Goal: Information Seeking & Learning: Learn about a topic

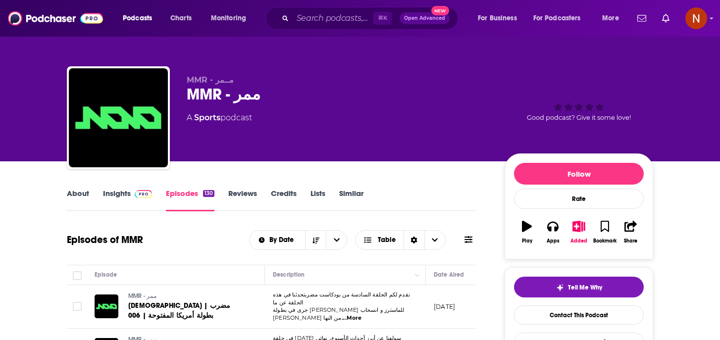
scroll to position [299, 0]
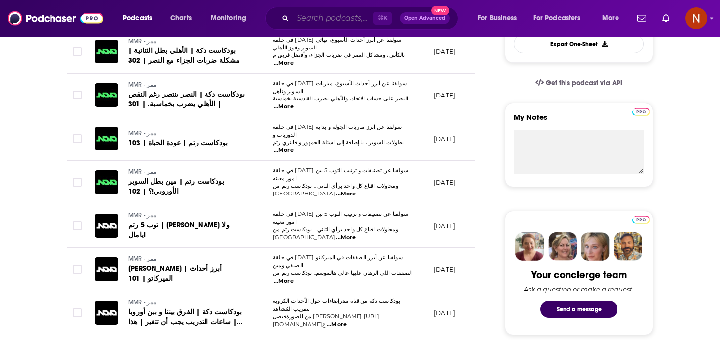
click at [309, 21] on input "Search podcasts, credits, & more..." at bounding box center [333, 18] width 81 height 16
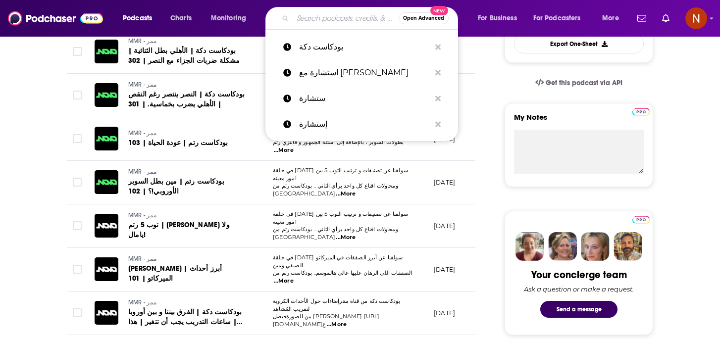
paste input "شوط"
type input "شوط"
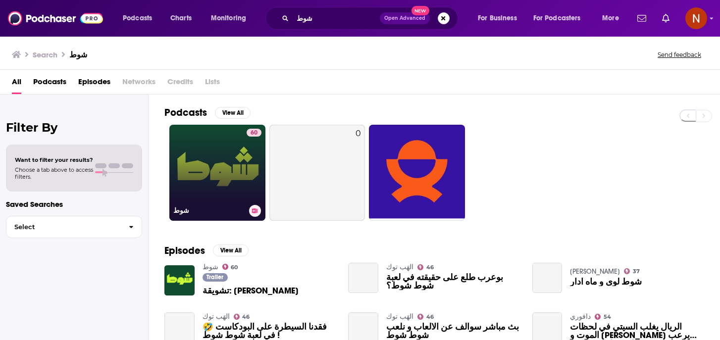
click at [184, 207] on h3 "شوط" at bounding box center [209, 211] width 72 height 8
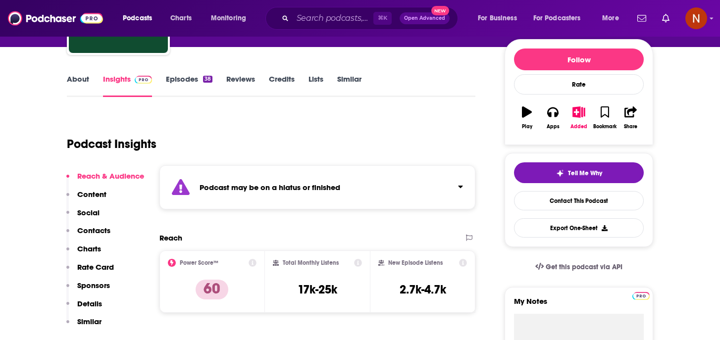
scroll to position [5, 0]
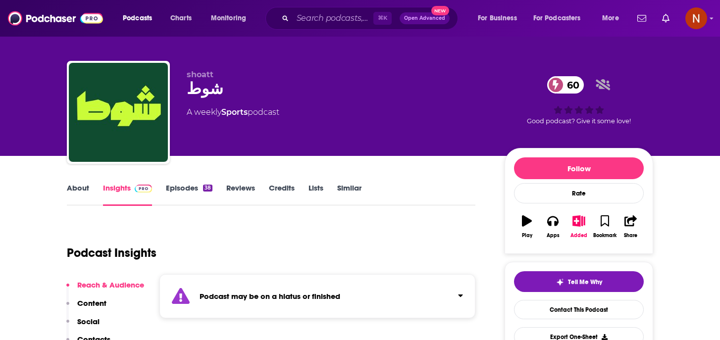
click at [181, 185] on link "Episodes 38" at bounding box center [189, 194] width 47 height 23
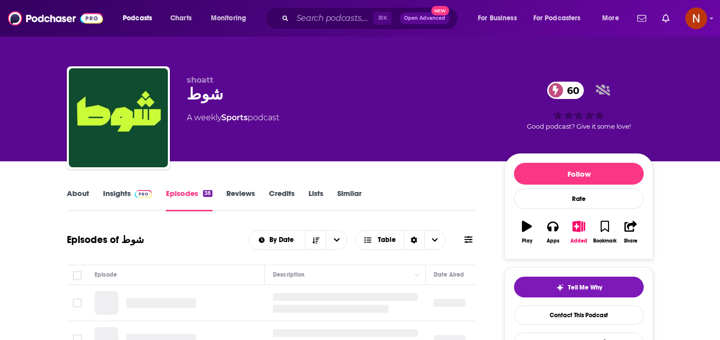
click at [73, 199] on link "About" at bounding box center [78, 200] width 22 height 23
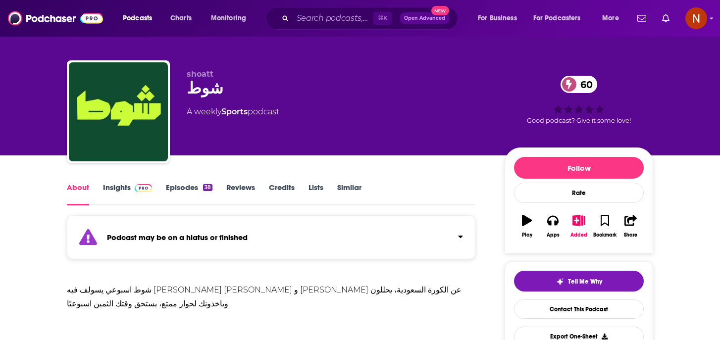
scroll to position [106, 0]
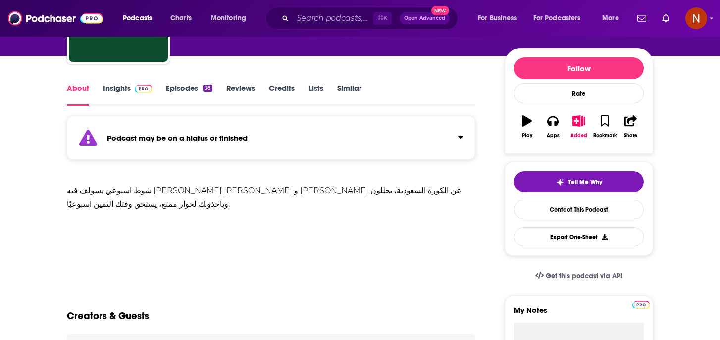
drag, startPoint x: 136, startPoint y: 209, endPoint x: 59, endPoint y: 184, distance: 80.2
copy div "شوط اسبوعي يسولف فيه [PERSON_NAME] وعبدالملك الضعيان و [PERSON_NAME] عن الكورة …"
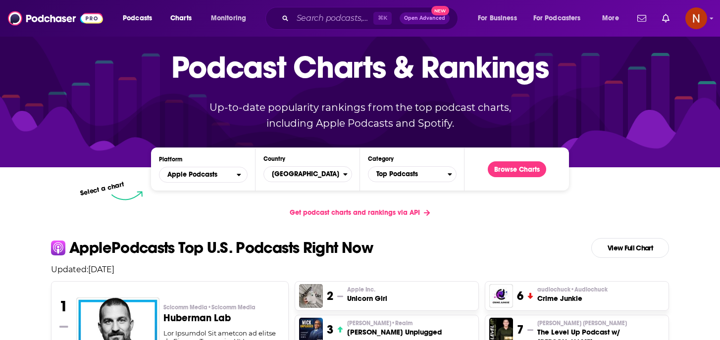
scroll to position [51, 0]
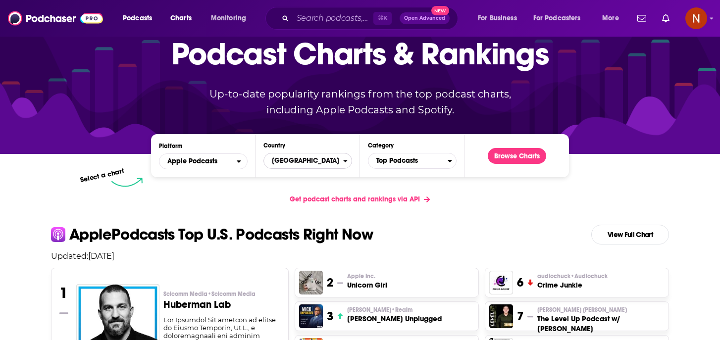
click at [301, 164] on span "[GEOGRAPHIC_DATA]" at bounding box center [303, 161] width 79 height 17
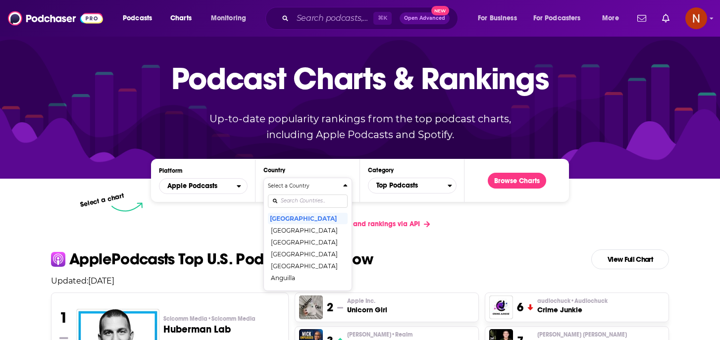
scroll to position [0, 0]
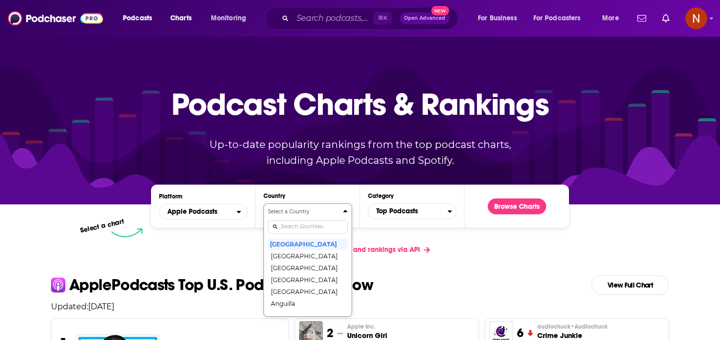
click at [300, 226] on div "Select a Country [GEOGRAPHIC_DATA] [GEOGRAPHIC_DATA] [GEOGRAPHIC_DATA] [GEOGRAP…" at bounding box center [308, 260] width 80 height 105
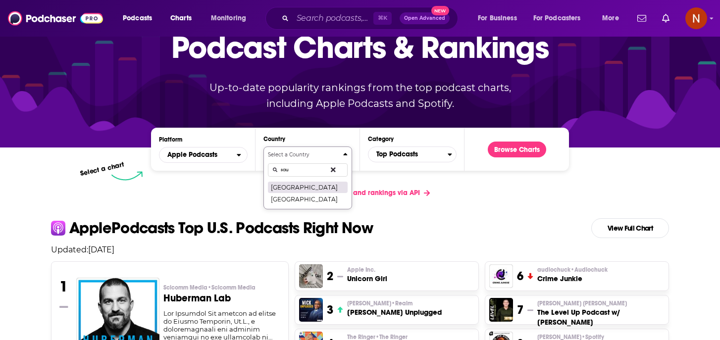
type input "sau"
click at [331, 188] on button "[GEOGRAPHIC_DATA]" at bounding box center [308, 187] width 80 height 12
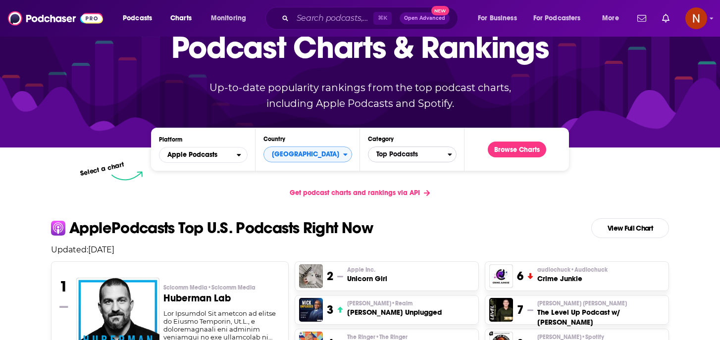
click at [423, 153] on span "Top Podcasts" at bounding box center [408, 154] width 79 height 17
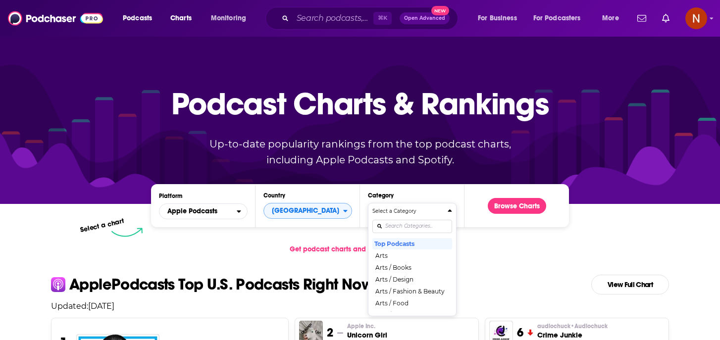
scroll to position [0, 0]
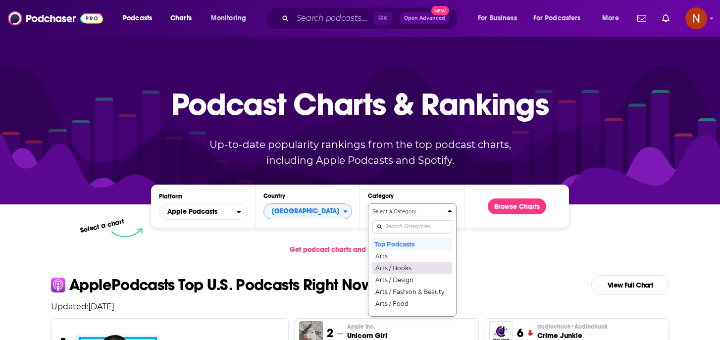
click at [397, 226] on div "Select a Category Top Podcasts Arts Arts / Books Arts / Design Arts / Fashion &…" at bounding box center [413, 260] width 80 height 105
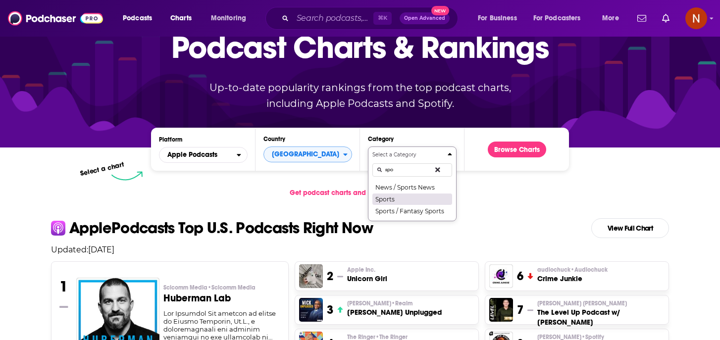
type input "spo"
click at [416, 198] on button "Sports" at bounding box center [413, 199] width 80 height 12
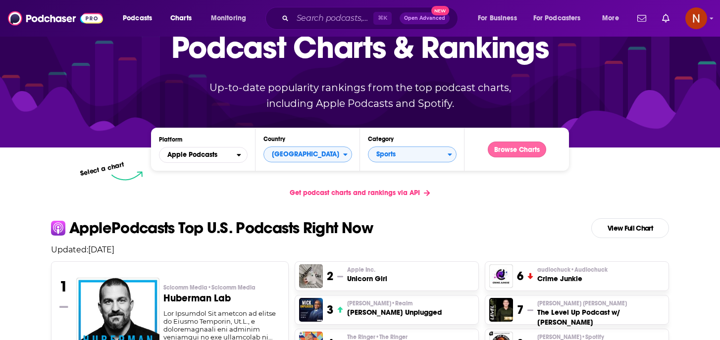
click at [531, 146] on button "Browse Charts" at bounding box center [517, 150] width 58 height 16
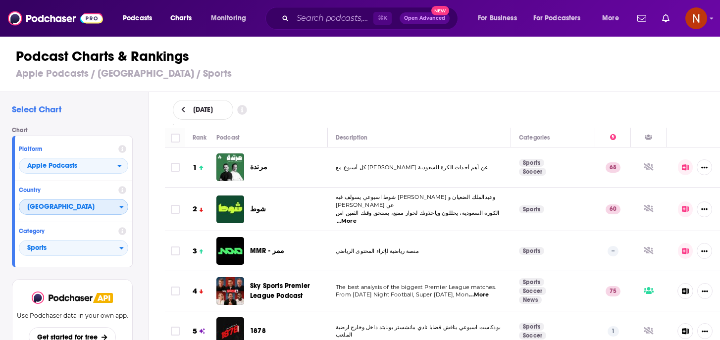
click at [84, 213] on span "[GEOGRAPHIC_DATA]" at bounding box center [69, 207] width 100 height 17
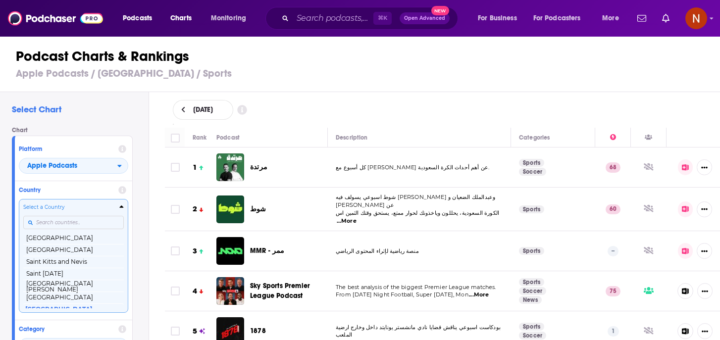
click at [81, 224] on input "Countries" at bounding box center [73, 222] width 101 height 13
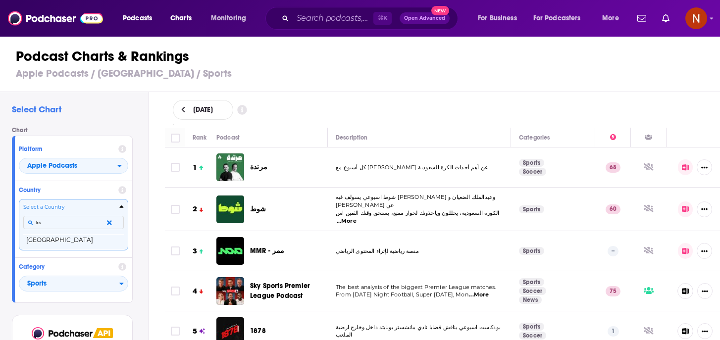
type input "k"
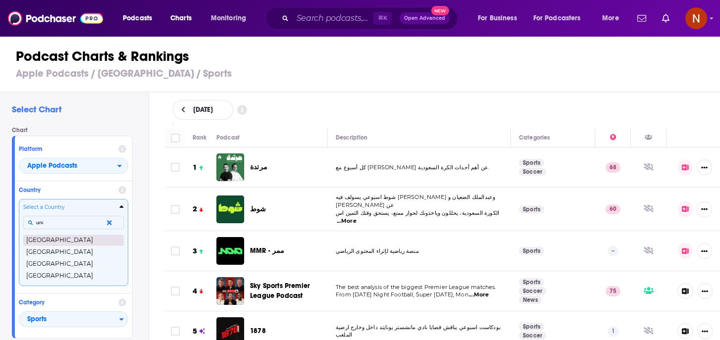
type input "uni"
click at [81, 240] on button "[GEOGRAPHIC_DATA]" at bounding box center [73, 240] width 101 height 12
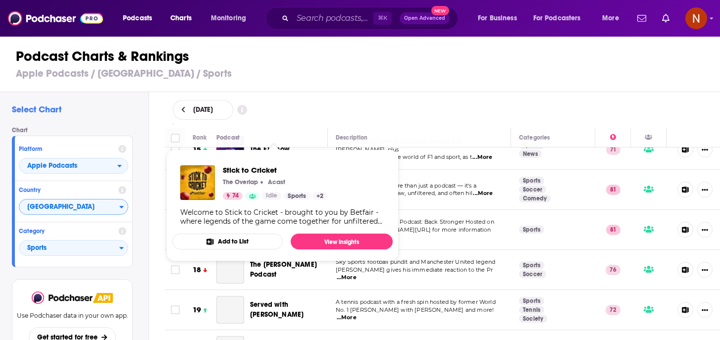
scroll to position [590, 0]
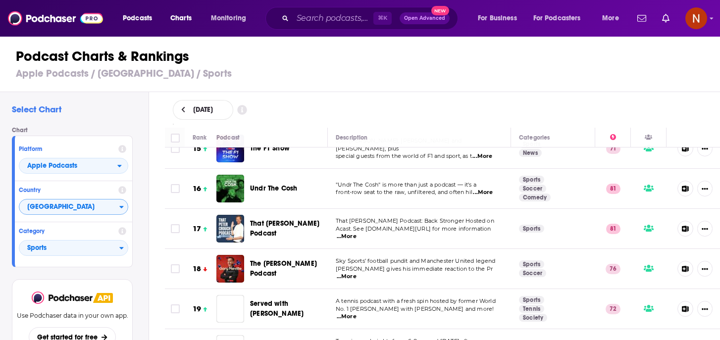
click at [475, 82] on div "Podcast Charts & Rankings Apple Podcasts / [GEOGRAPHIC_DATA] / Sports" at bounding box center [364, 64] width 729 height 56
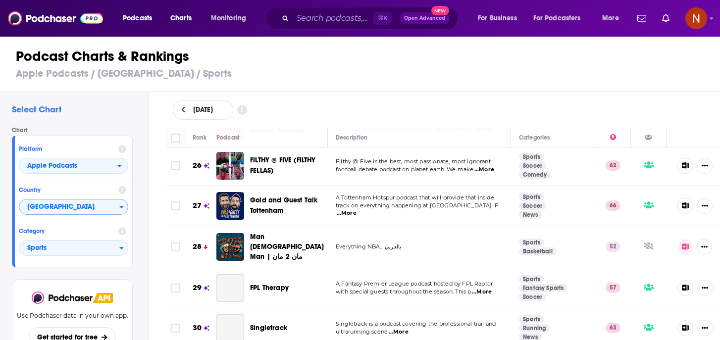
scroll to position [1027, 0]
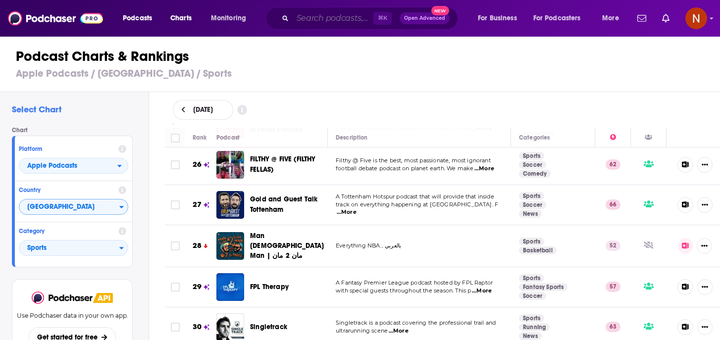
click at [358, 17] on input "Search podcasts, credits, & more..." at bounding box center [333, 18] width 81 height 16
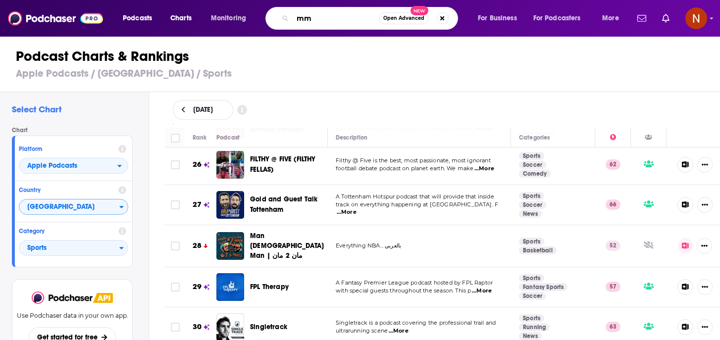
type input "mmr"
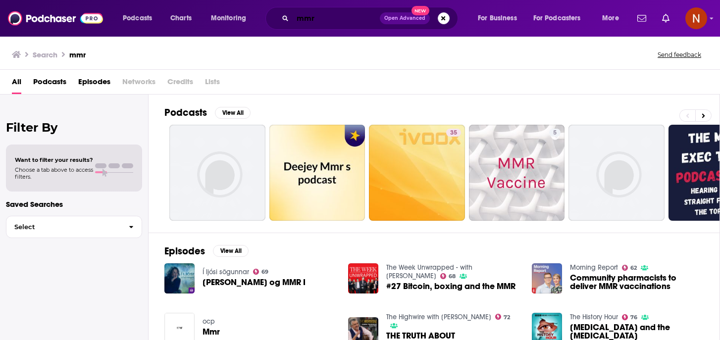
click at [353, 16] on input "mmr" at bounding box center [336, 18] width 87 height 16
click at [77, 58] on h3 "mmr" at bounding box center [77, 54] width 16 height 9
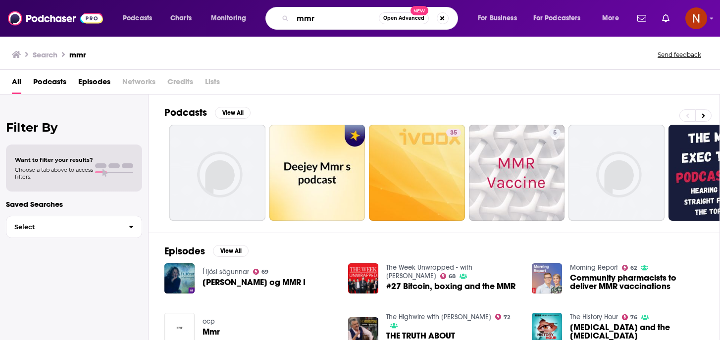
click at [317, 16] on input "mmr" at bounding box center [336, 18] width 86 height 16
click at [326, 19] on input "mmr" at bounding box center [336, 18] width 86 height 16
paste input "بودكاست دكة"
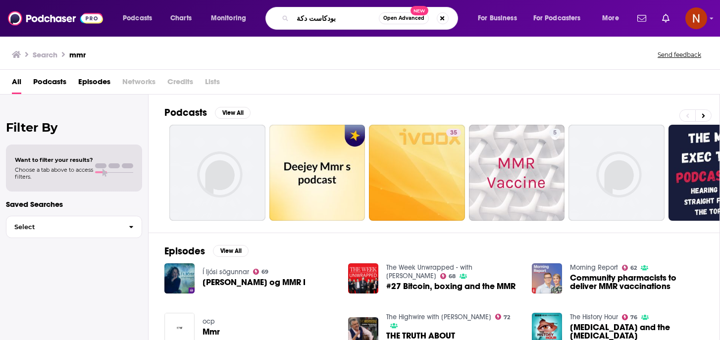
type input "بودكاست دكة"
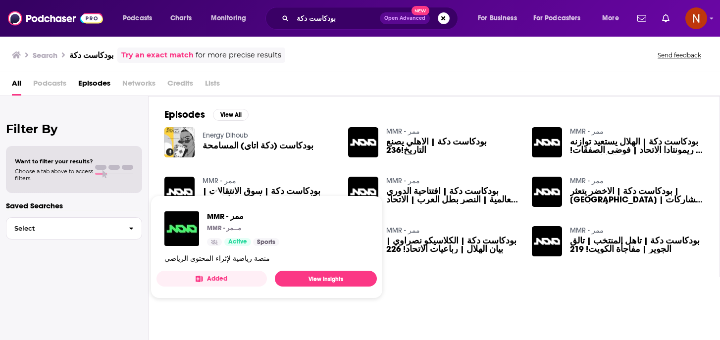
click at [215, 181] on link "MMR - ممر" at bounding box center [220, 181] width 34 height 8
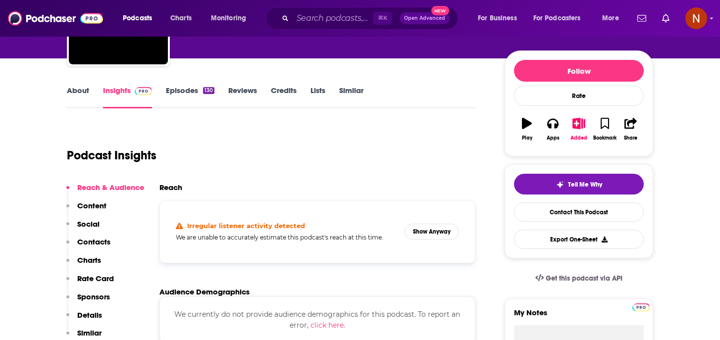
scroll to position [74, 0]
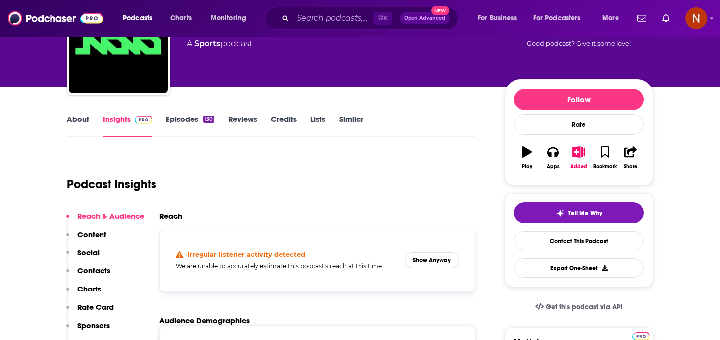
click at [194, 118] on link "Episodes 130" at bounding box center [190, 125] width 49 height 23
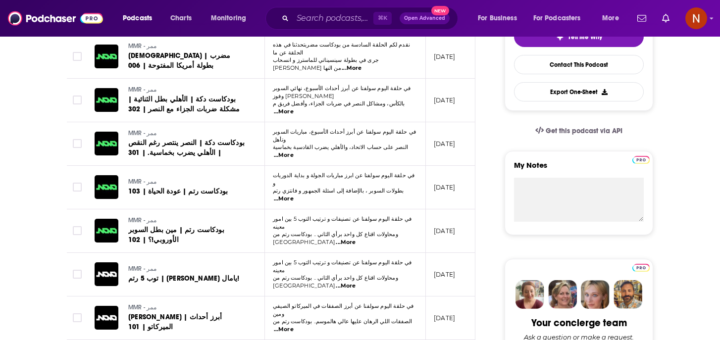
scroll to position [319, 0]
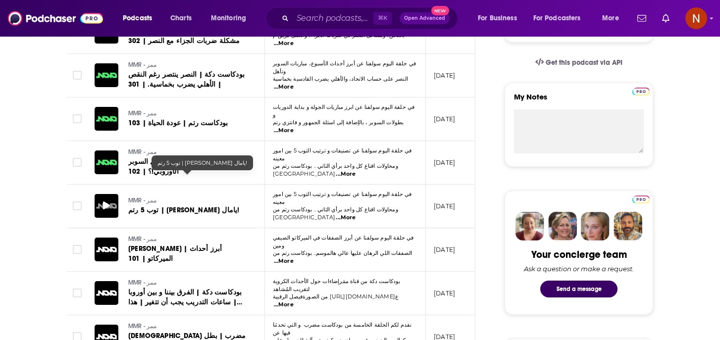
click at [111, 194] on div at bounding box center [107, 206] width 24 height 24
click at [141, 197] on span "MMR - ممر" at bounding box center [142, 200] width 29 height 7
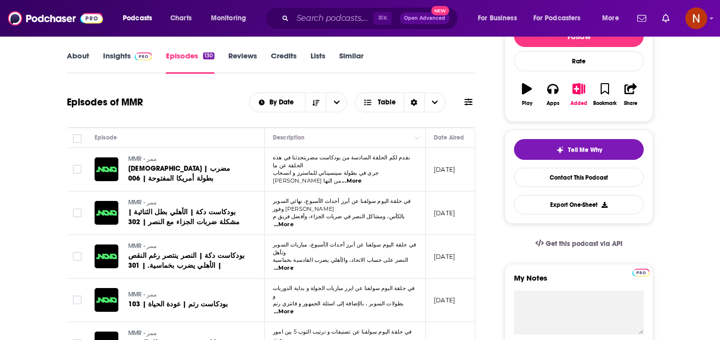
scroll to position [320, 0]
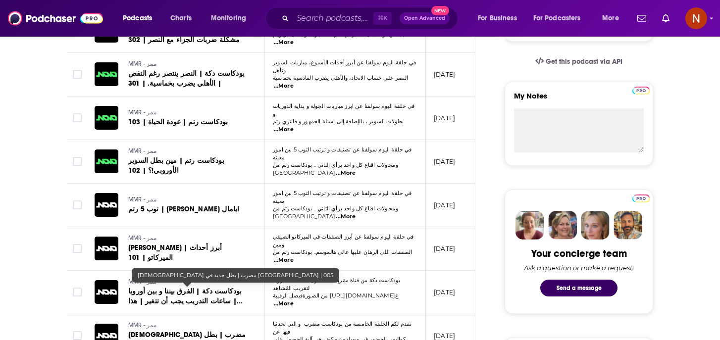
click at [158, 322] on div "MMR - ممر بودكاست مضرب | بطل جديد في [GEOGRAPHIC_DATA] | 005" at bounding box center [187, 336] width 119 height 29
click at [159, 331] on span "[DEMOGRAPHIC_DATA] مضرب | بطل جديد في [GEOGRAPHIC_DATA] | 005" at bounding box center [186, 340] width 117 height 18
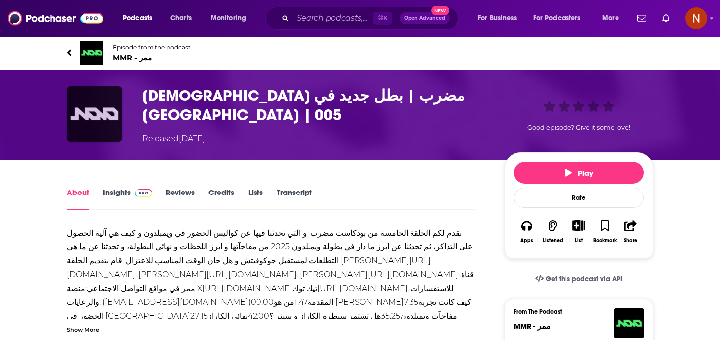
click at [88, 101] on img "بودكاست مضرب | بطل جديد في ويمبلدون | 005" at bounding box center [94, 113] width 55 height 55
click at [91, 108] on img "بودكاست مضرب | بطل جديد في ويمبلدون | 005" at bounding box center [94, 113] width 55 height 55
click at [108, 192] on link "Insights" at bounding box center [127, 199] width 49 height 23
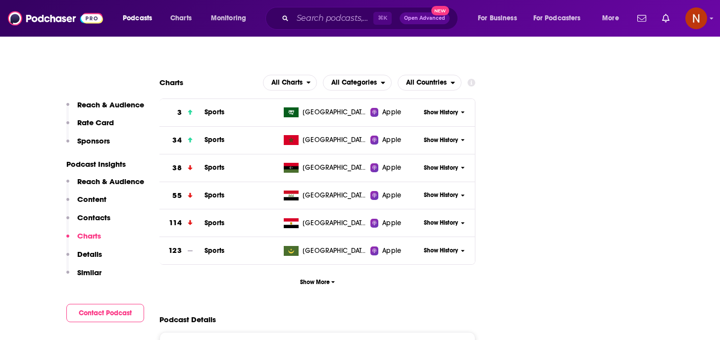
scroll to position [917, 0]
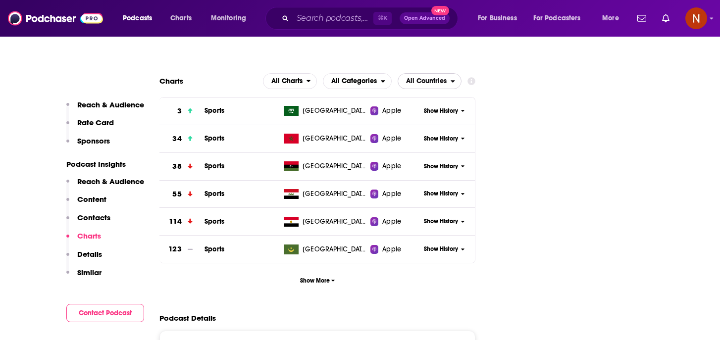
click at [434, 79] on span "All Countries" at bounding box center [426, 81] width 41 height 7
click at [448, 83] on span "All Countries" at bounding box center [424, 81] width 53 height 17
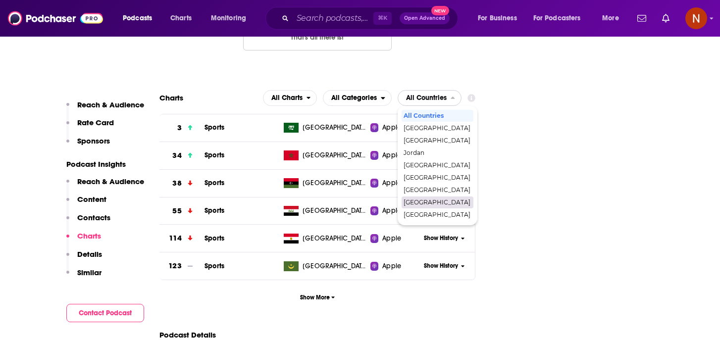
scroll to position [899, 0]
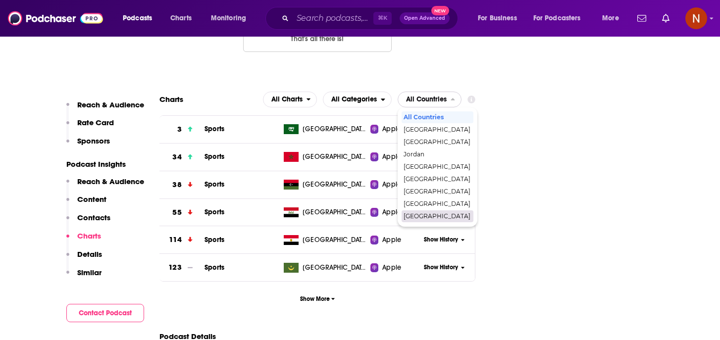
click at [427, 216] on span "[GEOGRAPHIC_DATA]" at bounding box center [437, 217] width 67 height 6
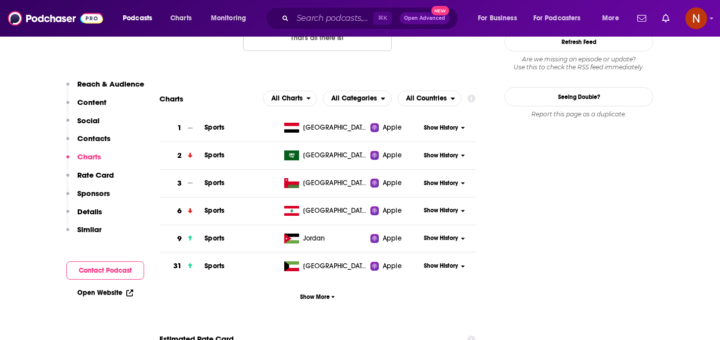
scroll to position [1017, 0]
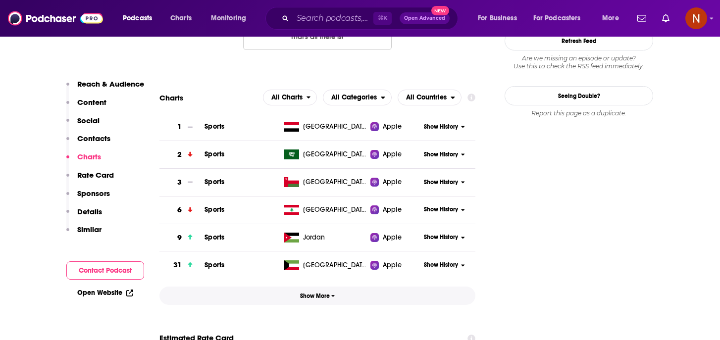
click at [318, 293] on span "Show More" at bounding box center [317, 296] width 35 height 7
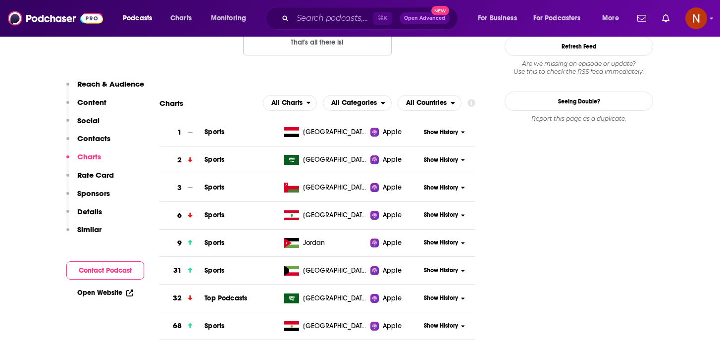
scroll to position [1012, 0]
click at [428, 99] on span "All Countries" at bounding box center [426, 102] width 41 height 7
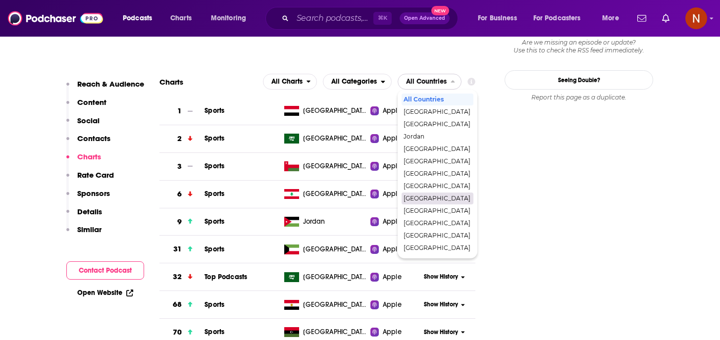
scroll to position [1029, 0]
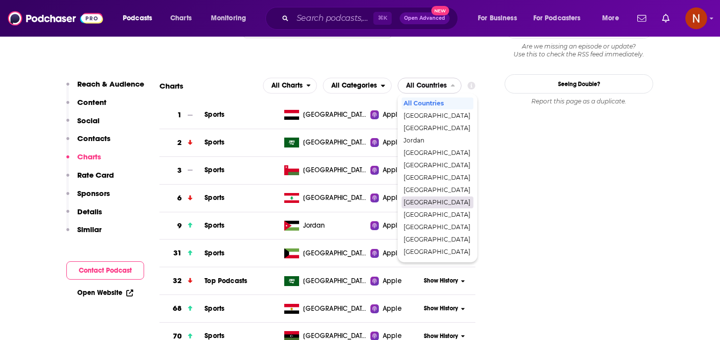
click at [426, 200] on span "[GEOGRAPHIC_DATA]" at bounding box center [437, 203] width 67 height 6
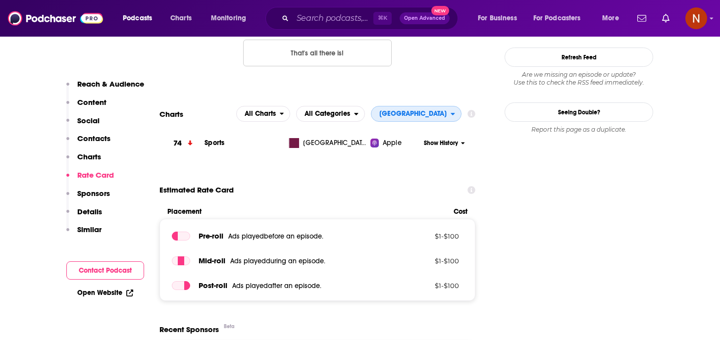
scroll to position [999, 0]
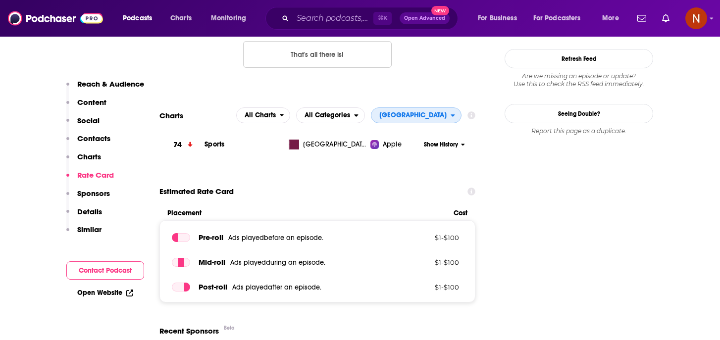
click at [443, 112] on span "[GEOGRAPHIC_DATA]" at bounding box center [412, 115] width 67 height 7
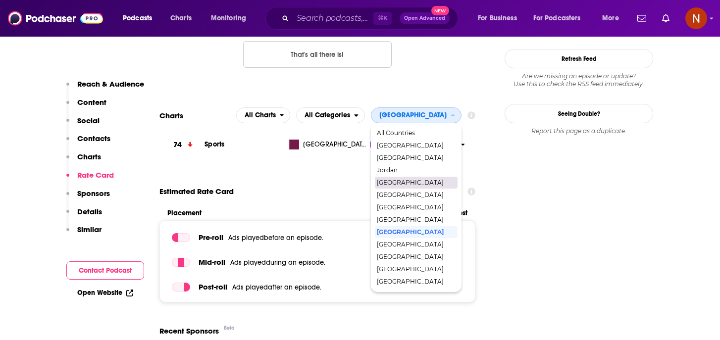
click at [433, 180] on span "[GEOGRAPHIC_DATA]" at bounding box center [416, 183] width 78 height 6
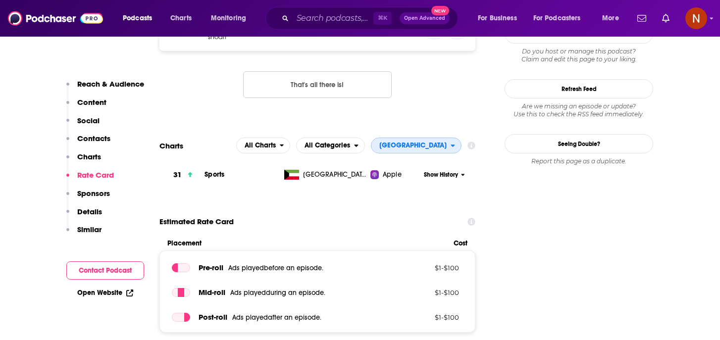
scroll to position [968, 0]
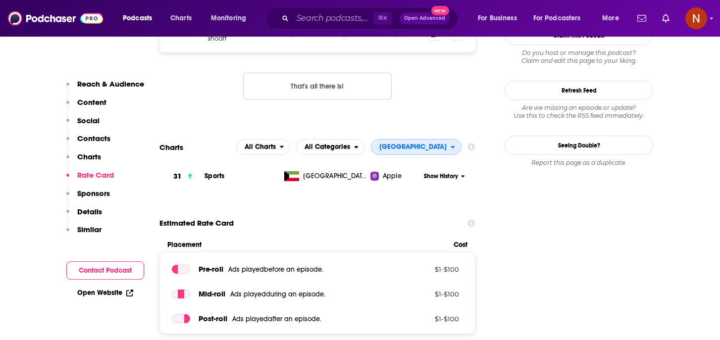
click at [434, 144] on span "[GEOGRAPHIC_DATA]" at bounding box center [412, 147] width 67 height 7
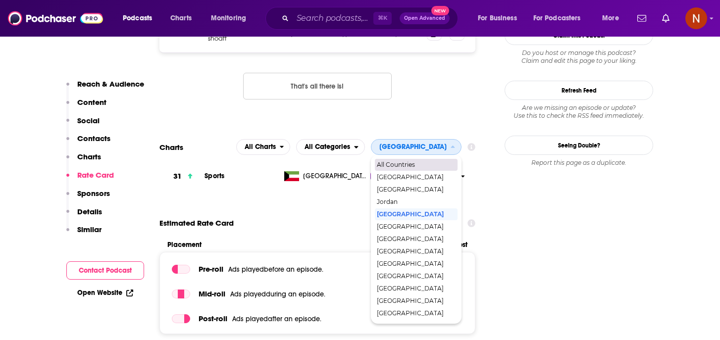
click at [446, 162] on span "All Countries" at bounding box center [416, 165] width 78 height 6
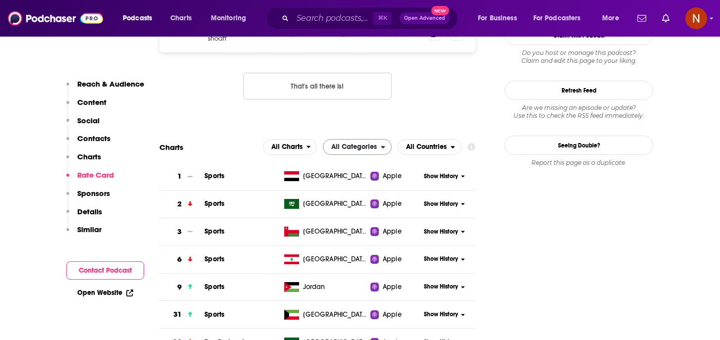
click at [393, 140] on div "All Charts All Categories All Countries" at bounding box center [362, 147] width 199 height 16
click at [378, 140] on span "All Categories" at bounding box center [352, 147] width 57 height 17
click at [357, 187] on span "Sports" at bounding box center [357, 190] width 56 height 6
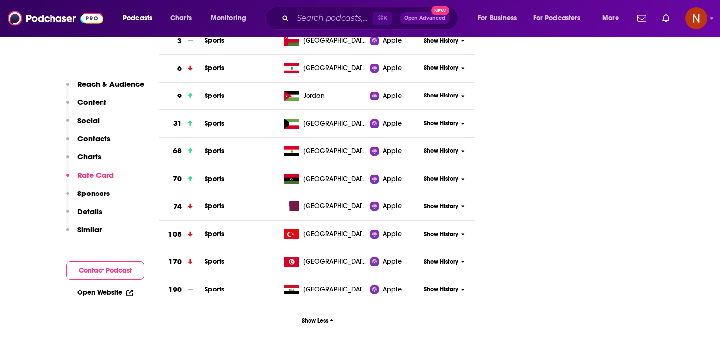
scroll to position [1163, 0]
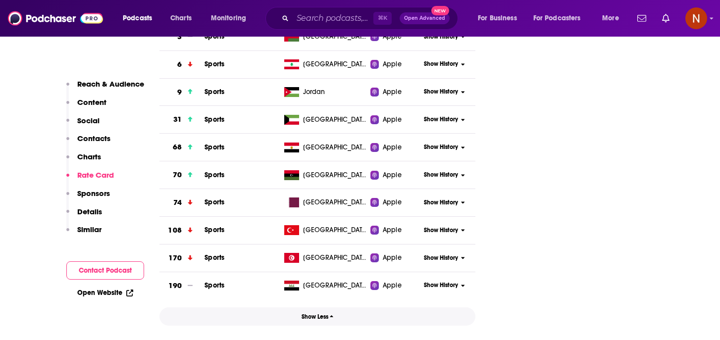
click at [312, 308] on button "Show Less" at bounding box center [318, 317] width 316 height 18
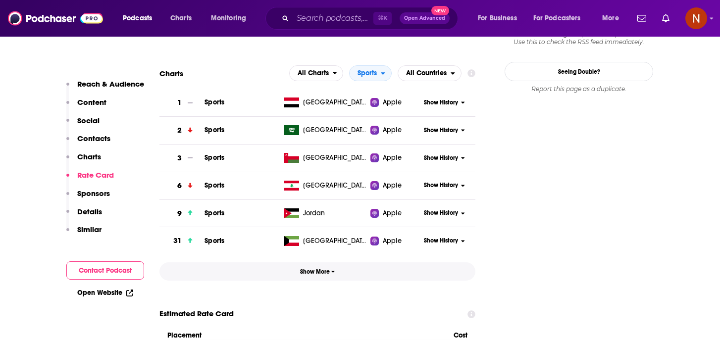
scroll to position [1034, 0]
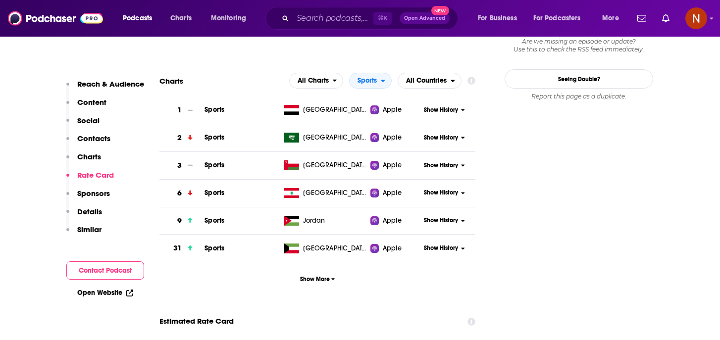
click at [330, 257] on section "1 Sports Yemen Apple Show History 2 Sports Saudi Arabia Apple Show History 3 Sp…" at bounding box center [318, 193] width 316 height 192
click at [327, 276] on span "Show More" at bounding box center [317, 279] width 35 height 7
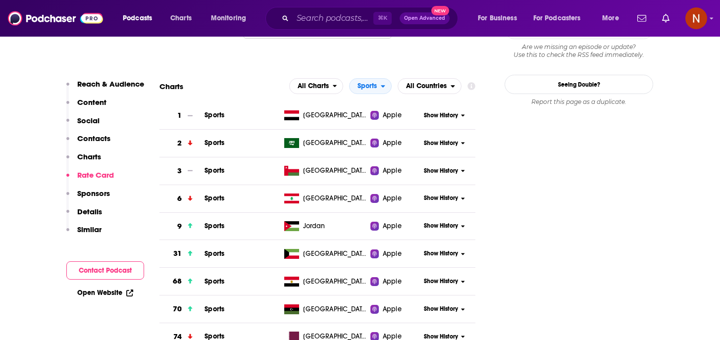
scroll to position [1025, 0]
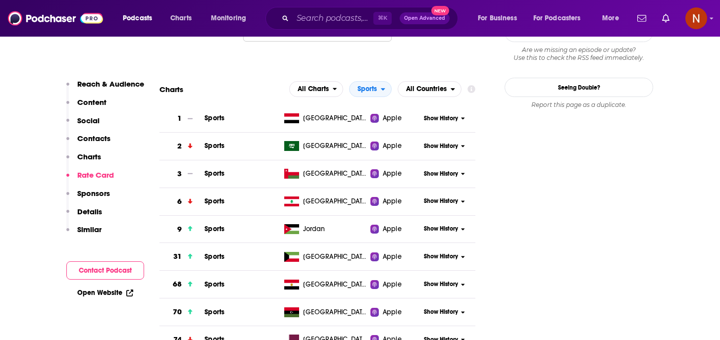
click at [459, 142] on button "Show History" at bounding box center [445, 146] width 48 height 8
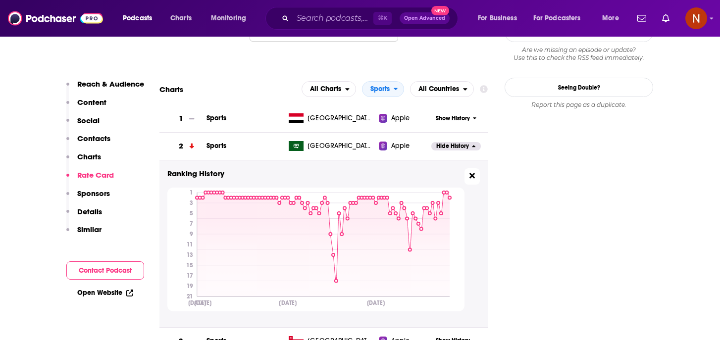
click at [474, 173] on icon at bounding box center [472, 175] width 5 height 5
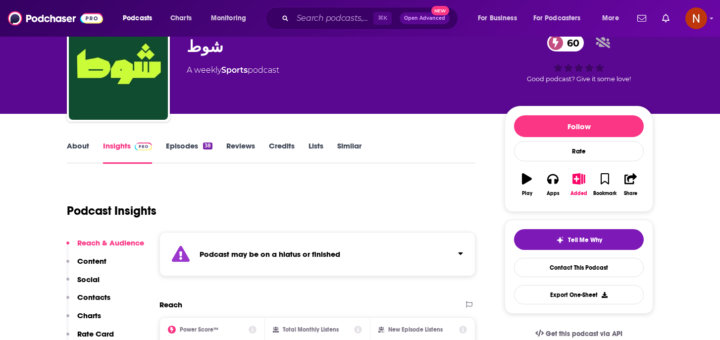
scroll to position [0, 0]
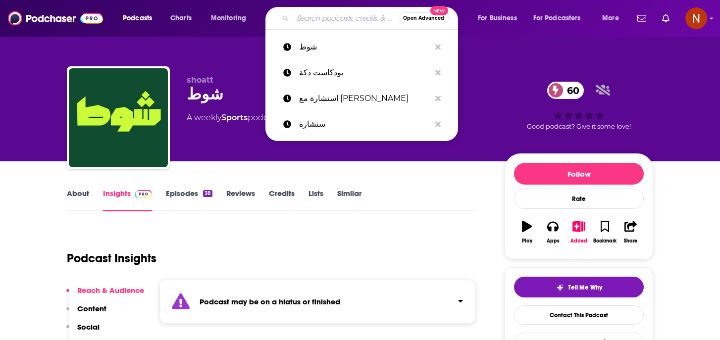
click at [319, 15] on input "Search podcasts, credits, & more..." at bounding box center [346, 18] width 106 height 16
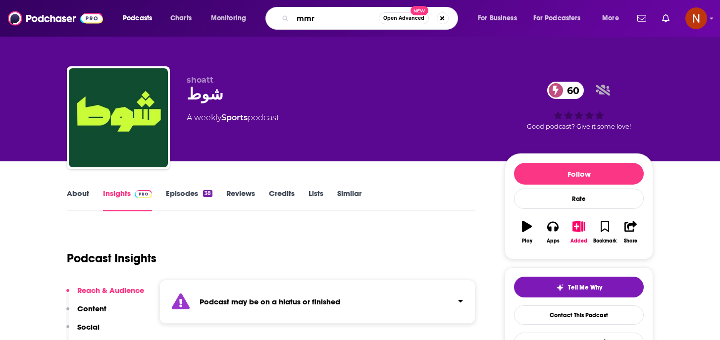
type input "mmr"
